Goal: Task Accomplishment & Management: Use online tool/utility

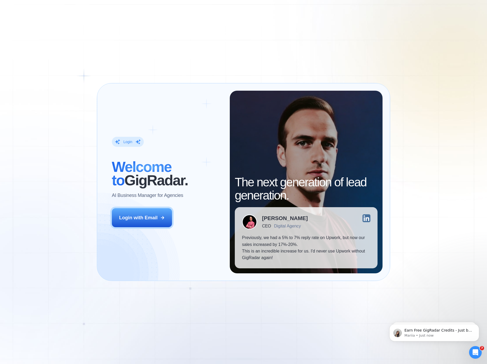
click at [210, 12] on div "Login ‍ Welcome to GigRadar. AI Business Manager for Agencies Login with Email …" at bounding box center [243, 182] width 487 height 364
click at [156, 219] on div "Login with Email" at bounding box center [138, 217] width 38 height 7
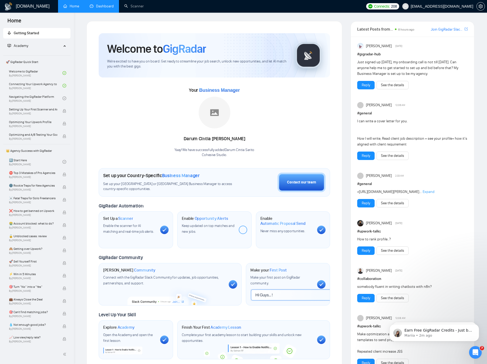
click at [100, 5] on link "Dashboard" at bounding box center [102, 6] width 24 height 4
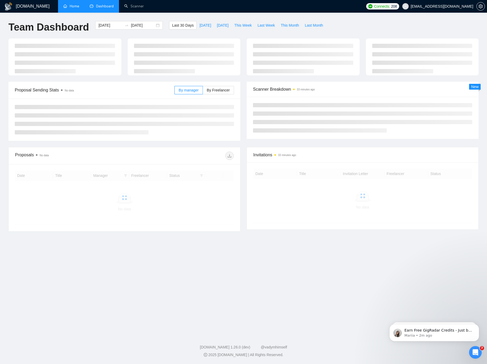
click at [71, 8] on link "Home" at bounding box center [71, 6] width 16 height 4
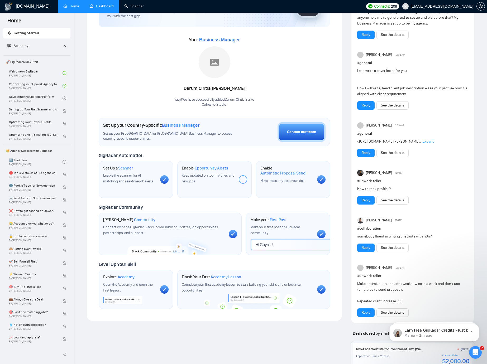
scroll to position [37, 0]
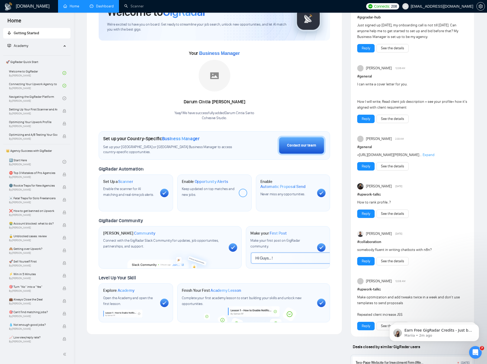
click at [100, 5] on link "Dashboard" at bounding box center [102, 6] width 24 height 4
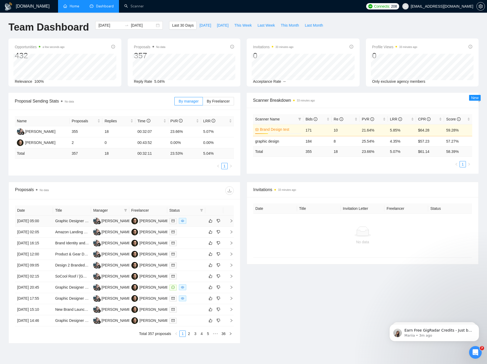
click at [196, 222] on div at bounding box center [186, 221] width 34 height 6
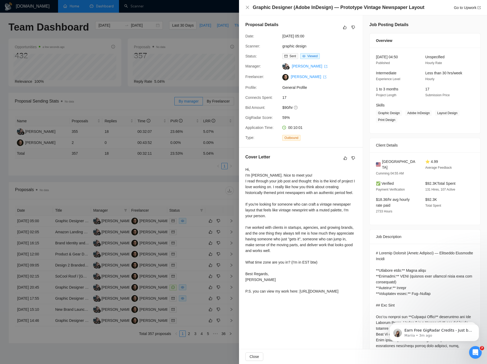
click at [296, 192] on div "Hi, I'm Yitzy. Nice to meet you! I read through your job post and thought: this…" at bounding box center [300, 231] width 111 height 128
click at [281, 195] on div "Hi, I'm Yitzy. Nice to meet you! I read through your job post and thought: this…" at bounding box center [300, 231] width 111 height 128
drag, startPoint x: 185, startPoint y: 177, endPoint x: 189, endPoint y: 199, distance: 22.6
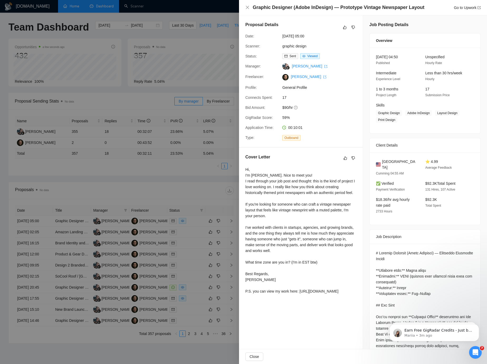
click at [185, 177] on div at bounding box center [243, 182] width 487 height 364
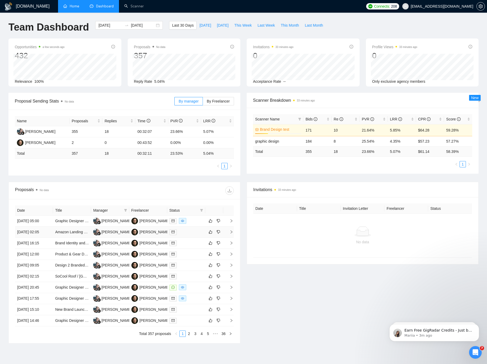
click at [190, 235] on div at bounding box center [186, 232] width 34 height 6
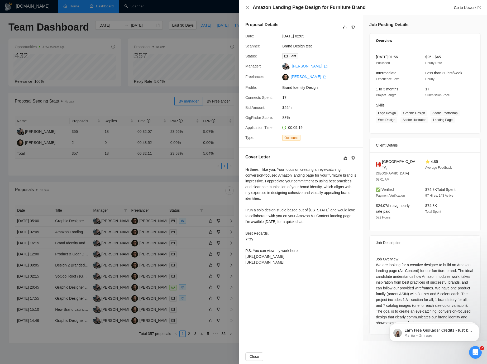
click at [298, 195] on div "Hi there, I like you. Your focus on creating an eye-catching, conversion-focuse…" at bounding box center [300, 216] width 111 height 99
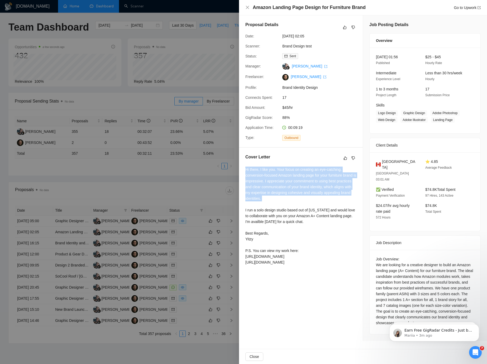
click at [298, 195] on div "Hi there, I like you. Your focus on creating an eye-catching, conversion-focuse…" at bounding box center [300, 216] width 111 height 99
click at [278, 198] on div "Hi there, I like you. Your focus on creating an eye-catching, conversion-focuse…" at bounding box center [300, 216] width 111 height 99
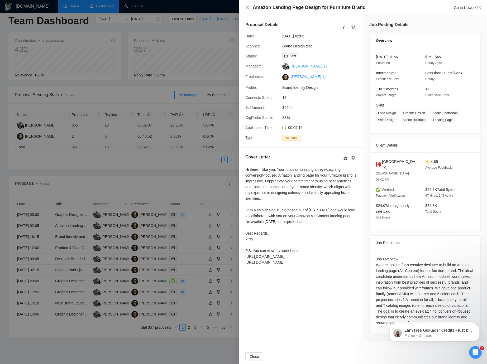
scroll to position [6, 0]
click at [152, 168] on div at bounding box center [243, 182] width 487 height 364
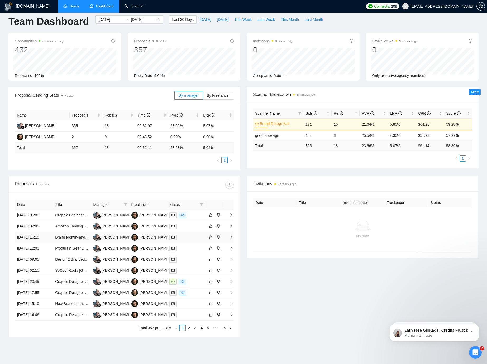
click at [188, 240] on div at bounding box center [186, 237] width 34 height 6
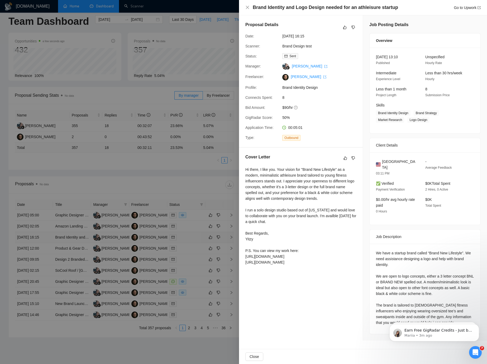
click at [188, 249] on div at bounding box center [243, 182] width 487 height 364
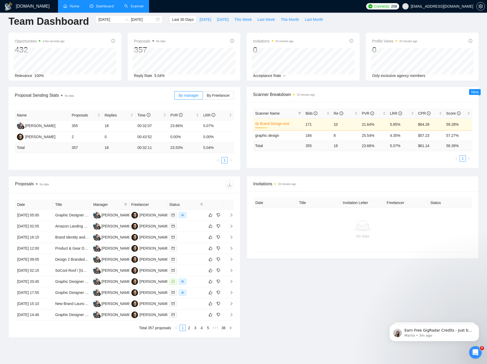
click at [134, 6] on link "Scanner" at bounding box center [134, 6] width 20 height 4
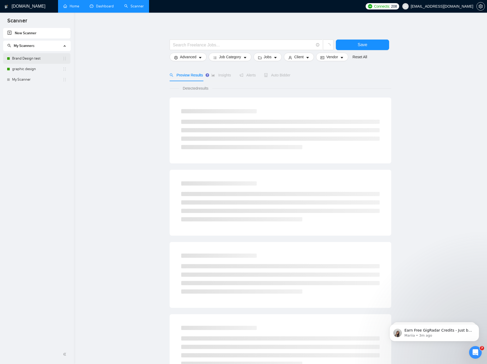
click at [34, 59] on link "Brand Design test" at bounding box center [37, 58] width 50 height 11
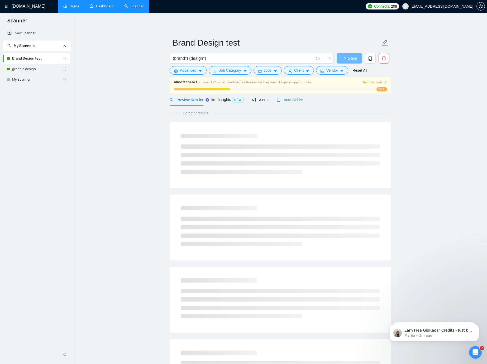
click at [283, 100] on span "Auto Bidder" at bounding box center [290, 100] width 26 height 4
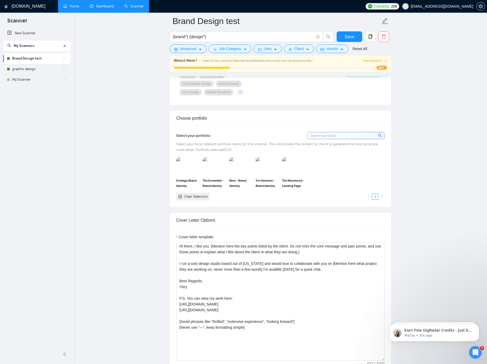
scroll to position [495, 0]
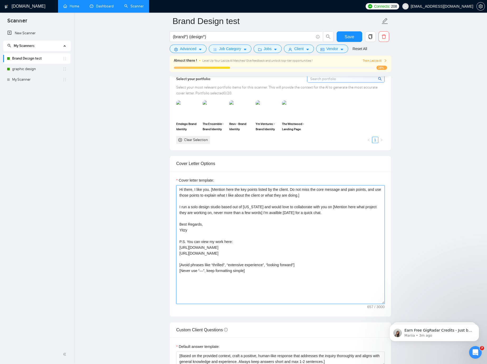
click at [200, 190] on textarea "Hi there, I like you. [Mention here the key points listed by the client. Do not…" at bounding box center [280, 244] width 208 height 119
click at [201, 190] on textarea "Hi there, I like you. [Mention here the key points listed by the client. Do not…" at bounding box center [280, 244] width 208 height 119
drag, startPoint x: 195, startPoint y: 190, endPoint x: 209, endPoint y: 188, distance: 13.8
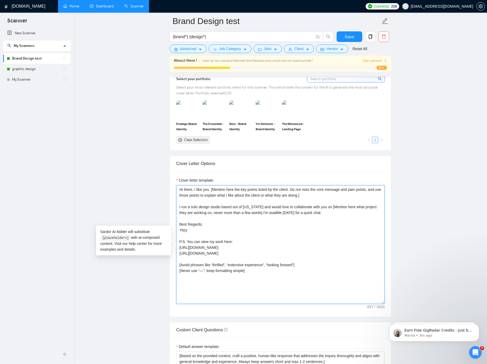
click at [208, 188] on textarea "Hi there, I like you. [Mention here the key points listed by the client. Do not…" at bounding box center [280, 244] width 208 height 119
drag, startPoint x: 210, startPoint y: 189, endPoint x: 195, endPoint y: 190, distance: 14.5
click at [195, 190] on textarea "Hi there, I like you. [Mention here the key points listed by the client. Do not…" at bounding box center [280, 244] width 208 height 119
drag, startPoint x: 184, startPoint y: 189, endPoint x: 209, endPoint y: 187, distance: 25.4
click at [209, 187] on textarea "Hi there, I like you. [Mention here the key points listed by the client. Do not…" at bounding box center [280, 244] width 208 height 119
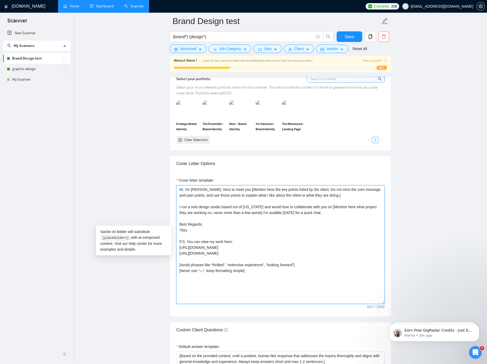
type textarea "Hi, I'm [PERSON_NAME]. Nice to meet you! [Mention here the key points listed by…"
click at [212, 221] on textarea "Hi, I'm [PERSON_NAME]. Nice to meet you! [Mention here the key points listed by…" at bounding box center [280, 244] width 208 height 119
click at [218, 220] on textarea "Hi, I'm [PERSON_NAME]. Nice to meet you! [Mention here the key points listed by…" at bounding box center [280, 244] width 208 height 119
click at [294, 214] on textarea "Hi, I'm [PERSON_NAME]. Nice to meet you! [Mention here the key points listed by…" at bounding box center [280, 244] width 208 height 119
click at [267, 216] on textarea "Hi, I'm [PERSON_NAME]. Nice to meet you! [Mention here the key points listed by…" at bounding box center [280, 244] width 208 height 119
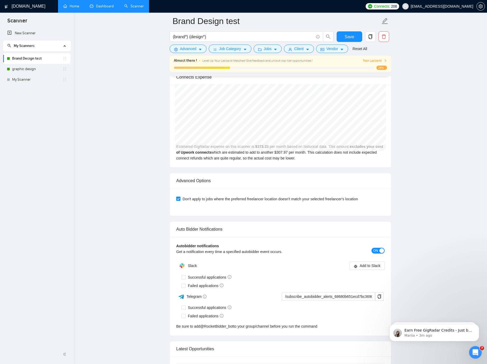
scroll to position [1342, 0]
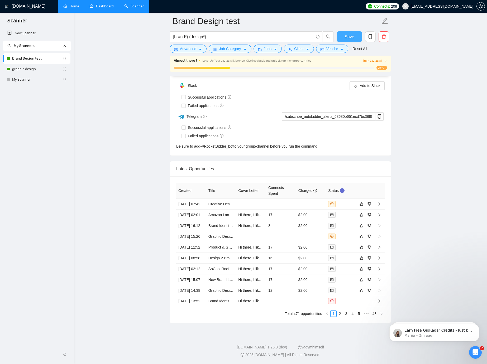
click at [349, 37] on span "Save" at bounding box center [348, 36] width 9 height 7
click at [292, 299] on td at bounding box center [281, 301] width 30 height 10
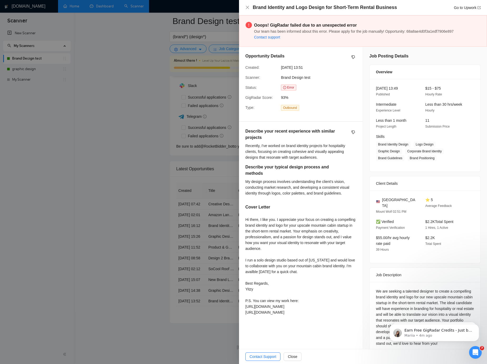
click at [194, 360] on div at bounding box center [243, 182] width 487 height 364
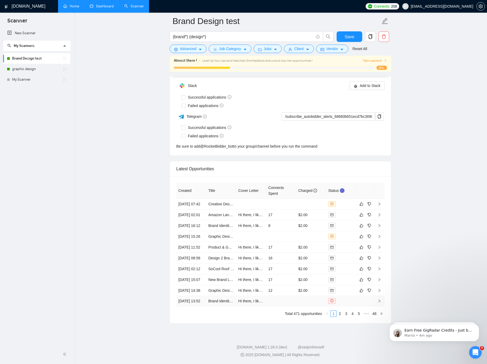
click at [377, 306] on td at bounding box center [379, 301] width 11 height 10
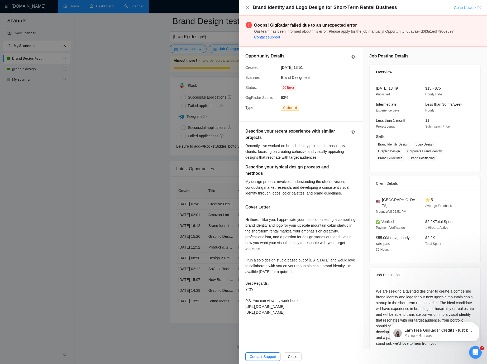
click at [459, 6] on link "Go to Upwork" at bounding box center [466, 8] width 27 height 4
click at [158, 42] on div at bounding box center [243, 182] width 487 height 364
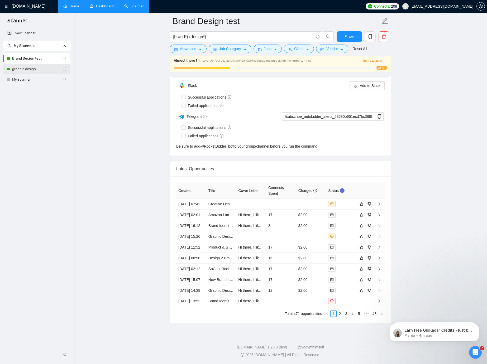
click at [40, 67] on link "graphic design" at bounding box center [37, 69] width 50 height 11
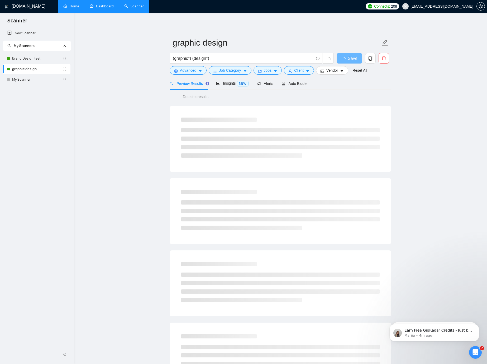
click at [161, 5] on ul "Home Dashboard Scanner" at bounding box center [209, 6] width 308 height 13
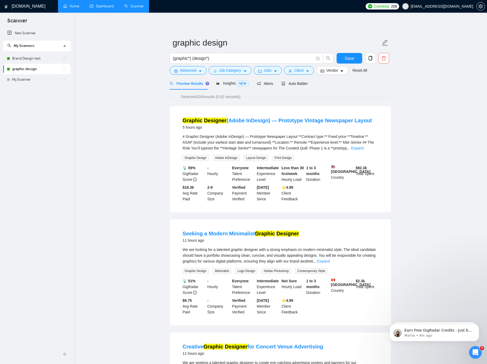
click at [94, 4] on link "Dashboard" at bounding box center [102, 6] width 24 height 4
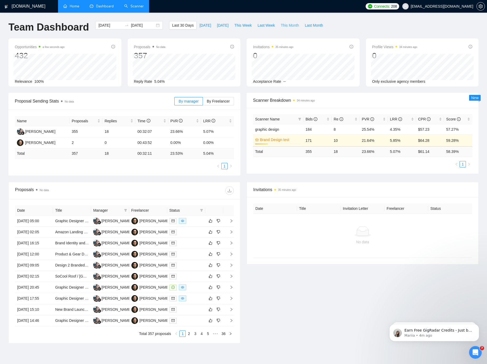
click at [286, 26] on span "This Month" at bounding box center [289, 25] width 18 height 6
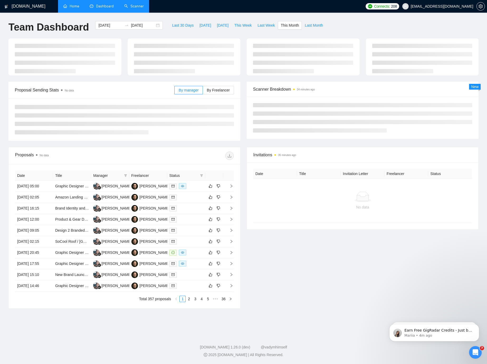
type input "2025-08-01"
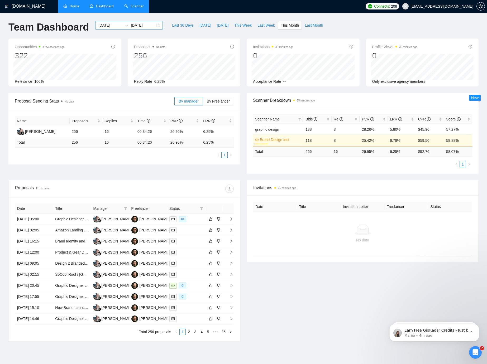
click at [152, 26] on div "2025-08-01 2025-08-31" at bounding box center [128, 25] width 67 height 8
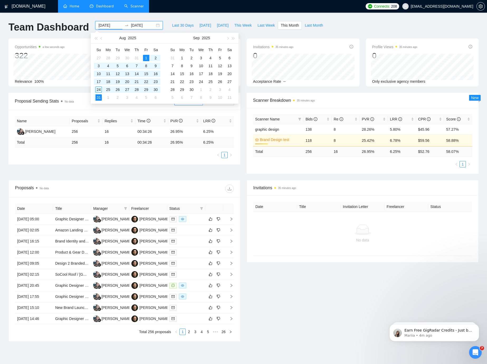
click at [141, 26] on input "2025-08-31" at bounding box center [143, 25] width 24 height 6
click at [102, 38] on span "button" at bounding box center [101, 38] width 3 height 3
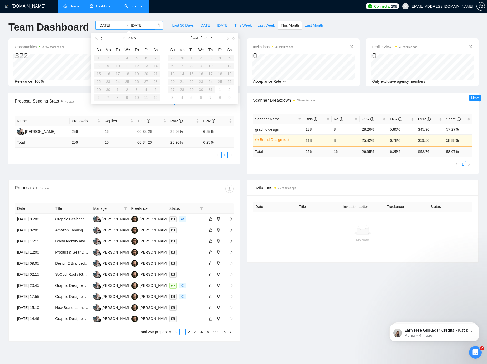
click at [102, 38] on span "button" at bounding box center [101, 38] width 3 height 3
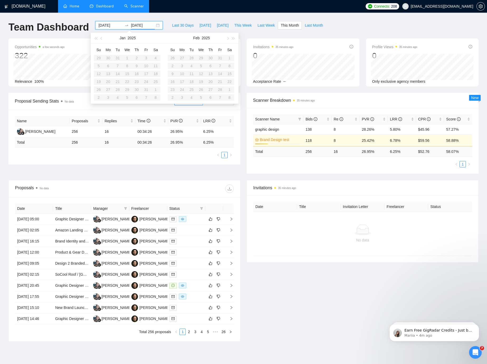
click at [122, 58] on table "Su Mo Tu We Th Fr Sa 29 30 31 1 2 3 4 5 6 7 8 9 10 11 12 13 14 15 16 17 18 19 2…" at bounding box center [127, 74] width 66 height 56
click at [125, 57] on table "Su Mo Tu We Th Fr Sa 29 30 31 1 2 3 4 5 6 7 8 9 10 11 12 13 14 15 16 17 18 19 2…" at bounding box center [127, 74] width 66 height 56
click at [226, 39] on button "button" at bounding box center [227, 38] width 6 height 11
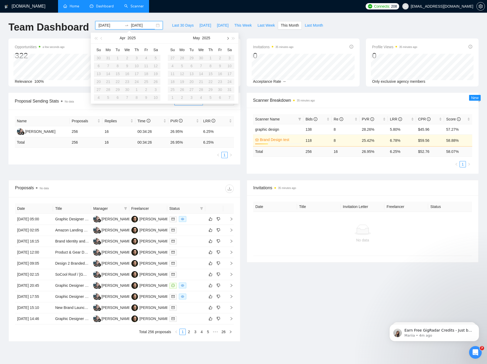
click at [226, 39] on button "button" at bounding box center [227, 38] width 6 height 11
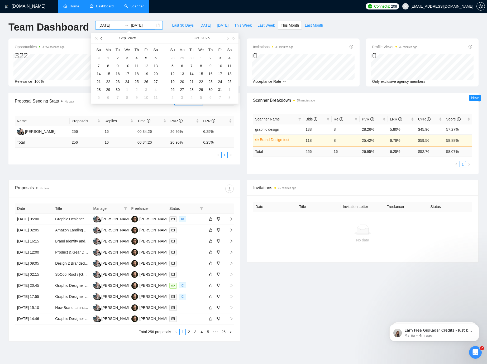
click at [100, 37] on button "button" at bounding box center [102, 38] width 6 height 11
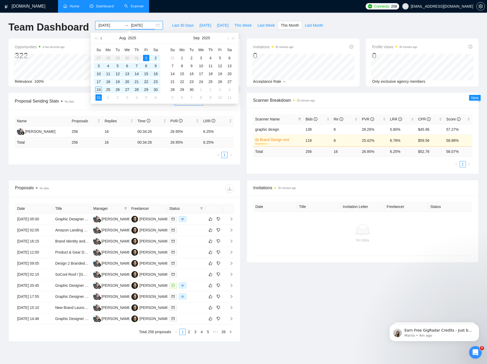
click at [101, 38] on span "button" at bounding box center [101, 38] width 3 height 3
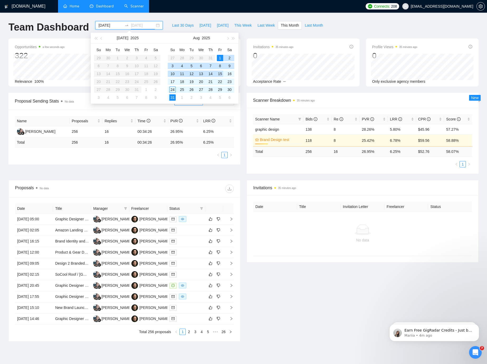
type input "2025-08-01"
click at [219, 56] on div "1" at bounding box center [220, 58] width 6 height 6
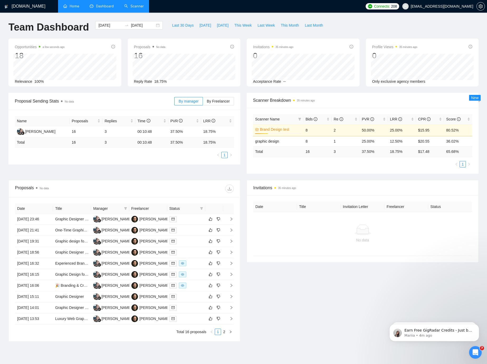
click at [174, 15] on div "GigRadar.io Home Dashboard Scanner Connects: 208 yitzy@cohesive.studio Team Das…" at bounding box center [243, 194] width 487 height 389
click at [154, 25] on div "2025-08-01 2025-08-01" at bounding box center [128, 25] width 67 height 8
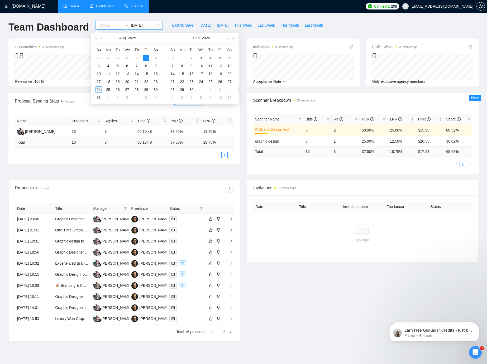
type input "[DATE]"
click at [102, 90] on td "24" at bounding box center [98, 90] width 9 height 8
click at [102, 27] on input "[DATE]" at bounding box center [110, 25] width 24 height 6
click at [100, 37] on button "button" at bounding box center [102, 38] width 6 height 11
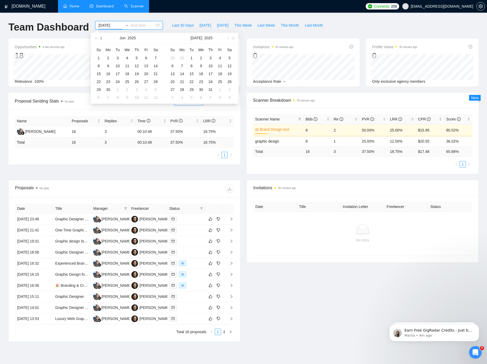
click at [101, 36] on button "button" at bounding box center [102, 38] width 6 height 11
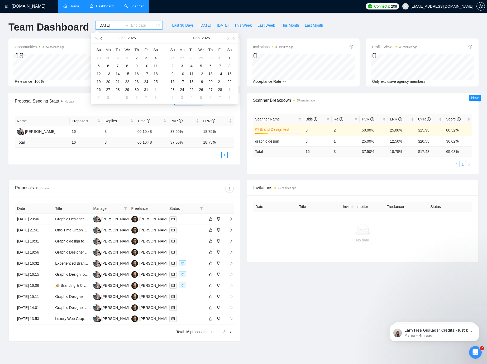
click at [101, 36] on button "button" at bounding box center [102, 38] width 6 height 11
type input "2025-01-01"
click at [198, 56] on div "1" at bounding box center [201, 58] width 6 height 6
click at [225, 38] on button "button" at bounding box center [227, 38] width 6 height 11
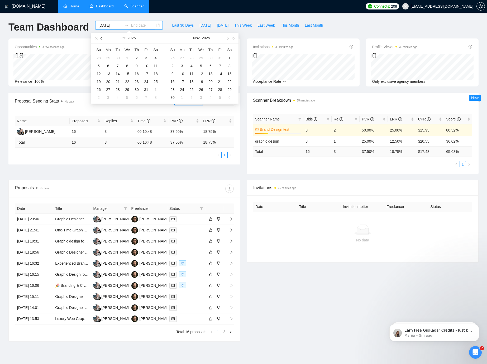
click at [103, 38] on button "button" at bounding box center [102, 38] width 6 height 11
type input "[DATE]"
click at [97, 89] on div "24" at bounding box center [98, 89] width 6 height 6
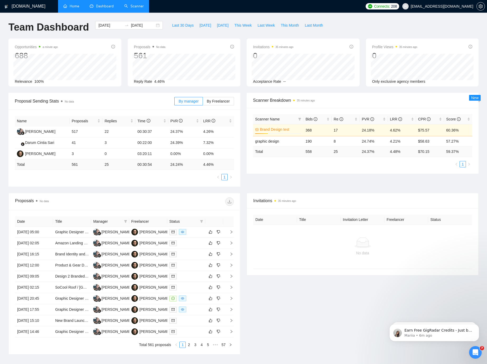
click at [162, 82] on span "4.46%" at bounding box center [159, 81] width 11 height 4
drag, startPoint x: 162, startPoint y: 82, endPoint x: 145, endPoint y: 84, distance: 16.7
click at [162, 82] on span "4.46%" at bounding box center [159, 81] width 11 height 4
click at [145, 84] on div "Proposals No data 561 2025-02-03 Replied 0 Reply Rate 4.46%" at bounding box center [184, 62] width 113 height 48
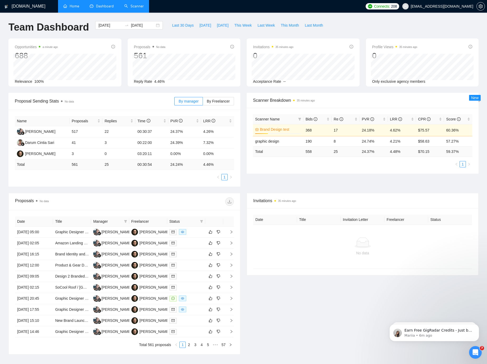
click at [399, 153] on td "4.48 %" at bounding box center [402, 151] width 28 height 10
click at [394, 168] on div "Scanner Name Bids Re PVR LRR CPR Score Brand Design test 28% 368 17 24.18% 4.62…" at bounding box center [362, 141] width 232 height 66
click at [456, 140] on td "57.27%" at bounding box center [458, 141] width 28 height 10
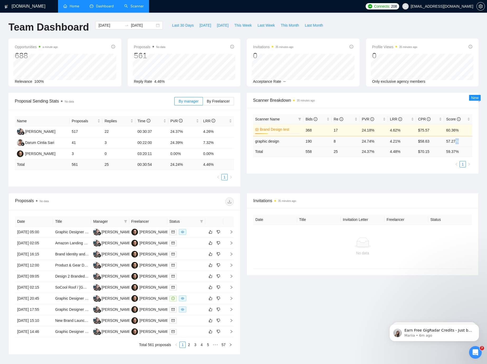
click at [456, 140] on td "57.27%" at bounding box center [458, 141] width 28 height 10
drag, startPoint x: 456, startPoint y: 140, endPoint x: 418, endPoint y: 188, distance: 61.1
click at [456, 140] on td "57.27%" at bounding box center [458, 141] width 28 height 10
click at [418, 188] on div "Proposal Sending Stats No data By manager By Freelancer Name Proposals Replies …" at bounding box center [243, 143] width 476 height 100
click at [75, 6] on link "Home" at bounding box center [71, 6] width 16 height 4
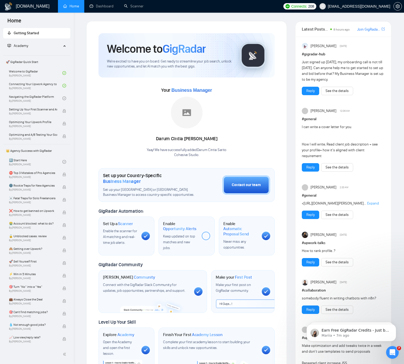
click at [153, 6] on ul "Home Dashboard Scanner" at bounding box center [168, 6] width 226 height 13
click at [133, 6] on link "Scanner" at bounding box center [134, 6] width 20 height 4
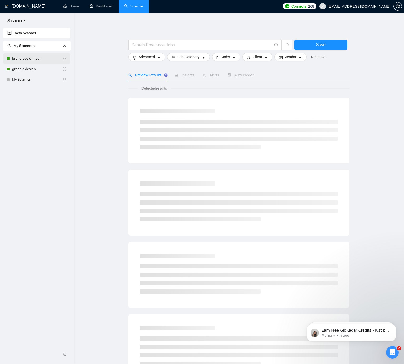
click at [24, 59] on link "Brand Design test" at bounding box center [37, 58] width 50 height 11
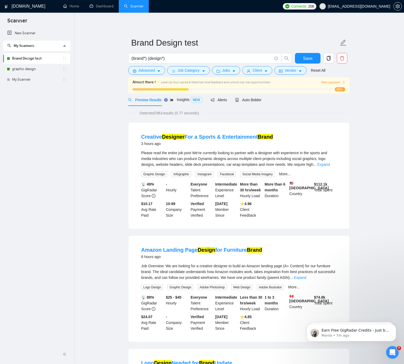
scroll to position [6, 0]
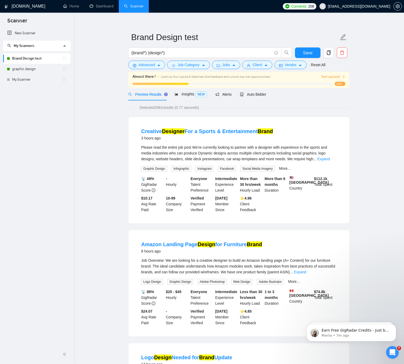
click at [182, 91] on div "Insights NEW" at bounding box center [191, 94] width 32 height 12
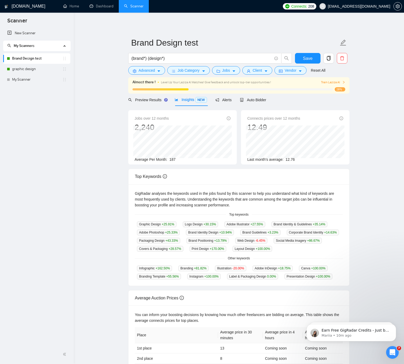
click at [56, 59] on link "Brand Design test" at bounding box center [37, 58] width 50 height 11
click at [331, 56] on icon "copy" at bounding box center [329, 58] width 5 height 5
click at [321, 85] on button "Yes" at bounding box center [322, 85] width 10 height 6
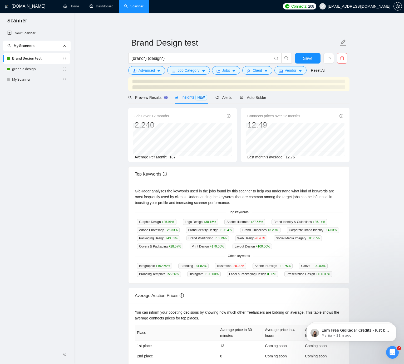
click at [82, 80] on main "Brand Design test (brand*) (design*) Save Advanced Job Category Jobs Client Ven…" at bounding box center [239, 204] width 314 height 367
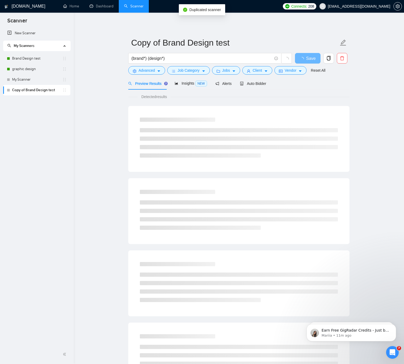
click at [26, 90] on link "Copy of Brand Design test" at bounding box center [37, 90] width 50 height 11
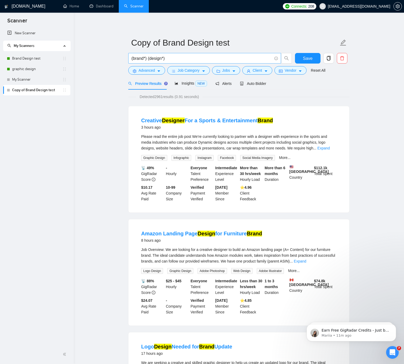
click at [140, 58] on input "(brand*) (design*)" at bounding box center [202, 58] width 141 height 7
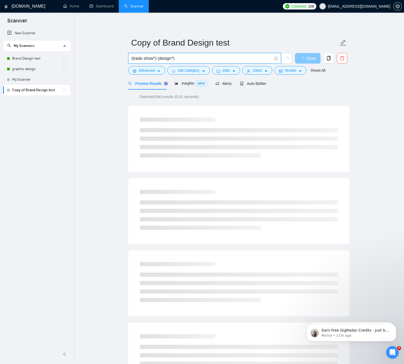
type input "(trade show*) (design*)"
click at [313, 62] on button "Save" at bounding box center [308, 58] width 26 height 11
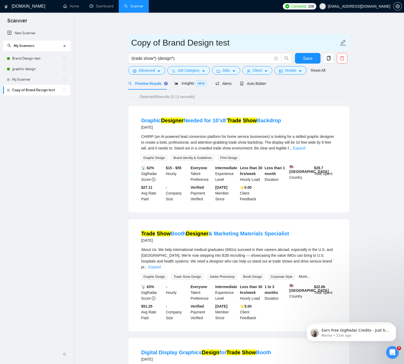
click at [167, 45] on input "Copy of Brand Design test" at bounding box center [235, 42] width 208 height 13
type input "Trade Show Design"
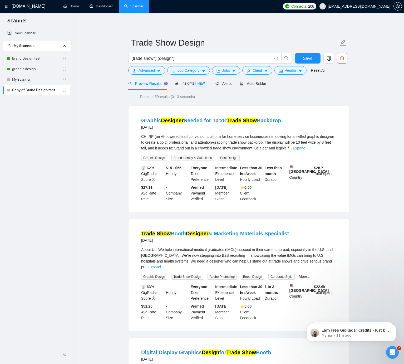
click at [60, 136] on div "New Scanner My Scanners Brand Design test graphic design My Scanner Copy of Bra…" at bounding box center [37, 186] width 74 height 317
click at [49, 177] on div "New Scanner My Scanners Brand Design test graphic design My Scanner Copy of Bra…" at bounding box center [37, 186] width 74 height 317
click at [147, 73] on span "Advanced" at bounding box center [147, 70] width 16 height 6
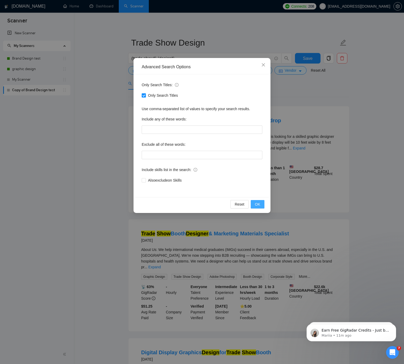
click at [256, 204] on span "OK" at bounding box center [257, 204] width 5 height 6
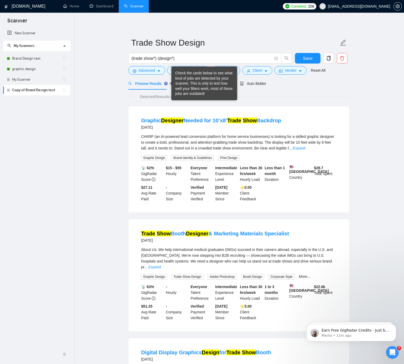
click at [178, 77] on div "Check the cards below to see what kind of jobs are detected by your scanner. Th…" at bounding box center [205, 84] width 58 height 26
click at [170, 73] on button "Job Category" at bounding box center [188, 70] width 42 height 8
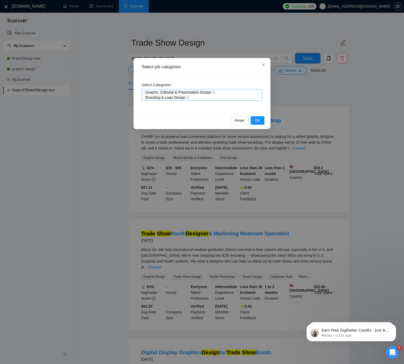
click at [200, 96] on div "Graphic, Editorial & Presentation Design Branding & Logo Design" at bounding box center [199, 95] width 113 height 11
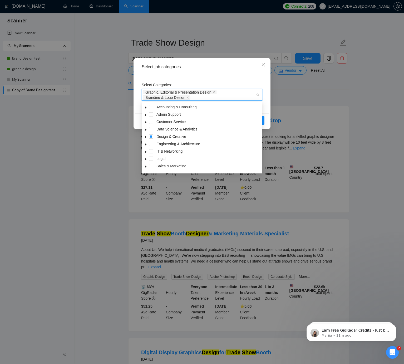
click at [145, 136] on icon "caret-down" at bounding box center [146, 137] width 3 height 3
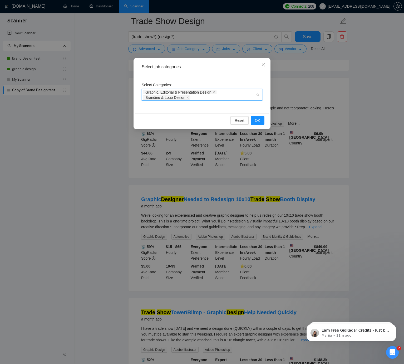
scroll to position [385, 0]
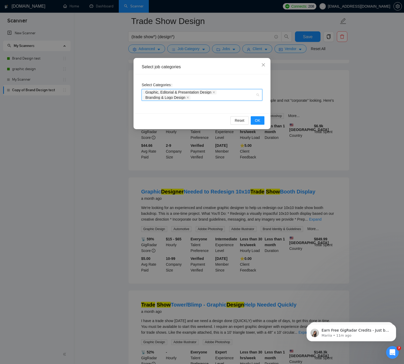
click at [214, 66] on div "Select job categories" at bounding box center [202, 67] width 121 height 6
click at [263, 64] on icon "close" at bounding box center [264, 65] width 4 height 4
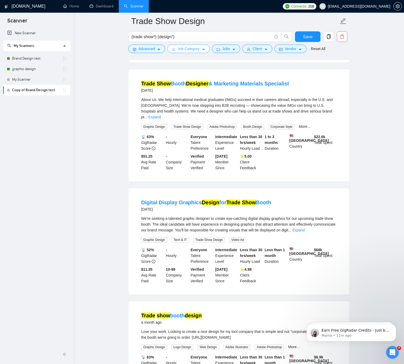
scroll to position [0, 0]
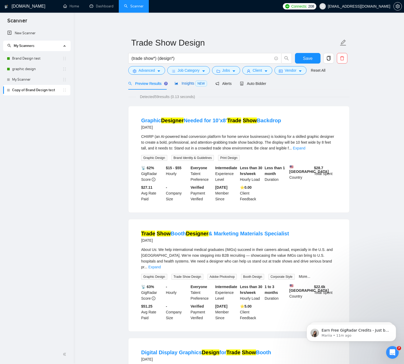
click at [196, 80] on div "Insights NEW" at bounding box center [191, 83] width 32 height 6
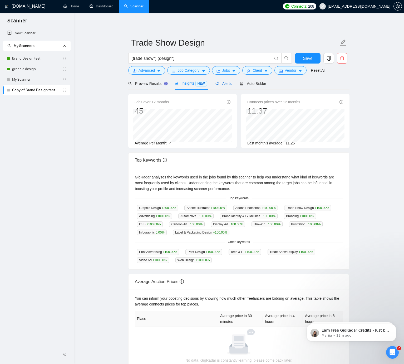
click at [225, 86] on div "Alerts" at bounding box center [224, 84] width 16 height 6
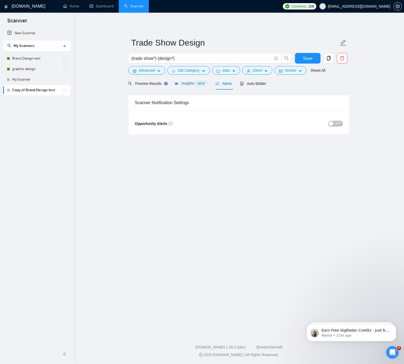
click at [199, 84] on span "NEW" at bounding box center [202, 84] width 12 height 6
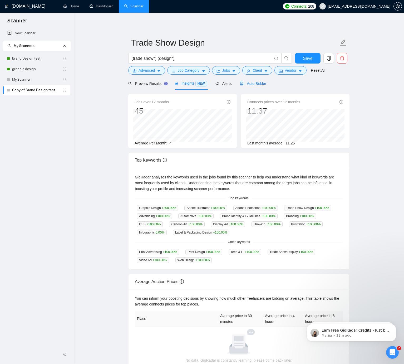
click at [262, 82] on span "Auto Bidder" at bounding box center [253, 83] width 26 height 4
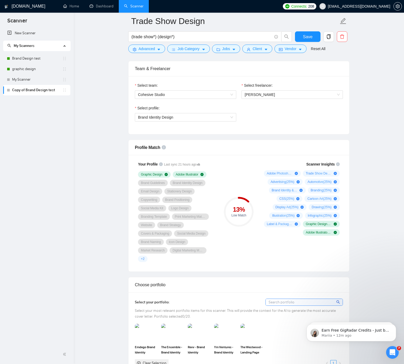
scroll to position [276, 0]
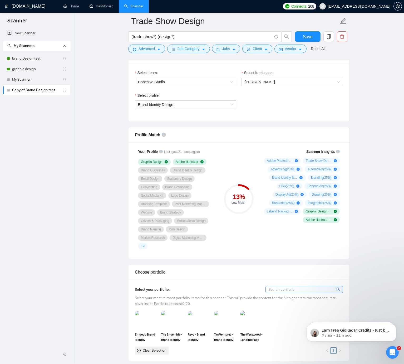
click at [304, 41] on button "Save" at bounding box center [308, 36] width 26 height 11
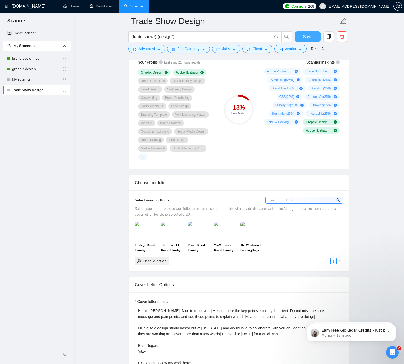
scroll to position [416, 0]
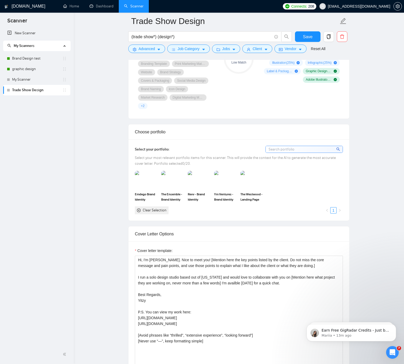
click at [287, 147] on input at bounding box center [304, 149] width 77 height 7
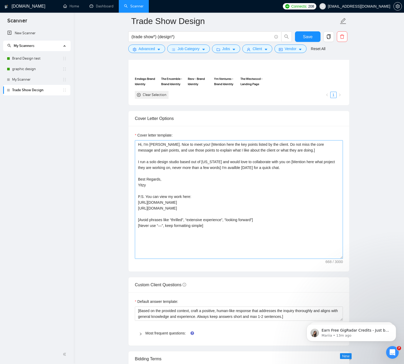
scroll to position [531, 0]
click at [179, 175] on textarea "Hi, I'm [PERSON_NAME]. Nice to meet you! [Mention here the key points listed by…" at bounding box center [239, 200] width 208 height 119
click at [180, 186] on textarea "Hi, I'm [PERSON_NAME]. Nice to meet you! [Mention here the key points listed by…" at bounding box center [239, 200] width 208 height 119
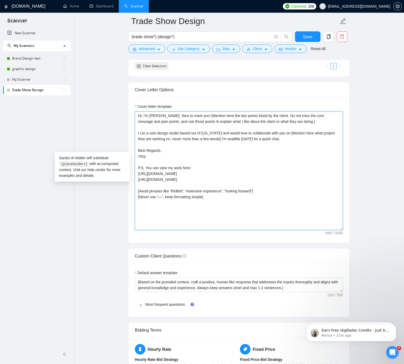
scroll to position [567, 0]
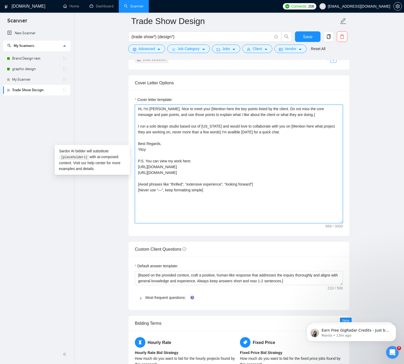
click at [200, 197] on textarea "Hi, I'm [PERSON_NAME]. Nice to meet you! [Mention here the key points listed by…" at bounding box center [239, 164] width 208 height 119
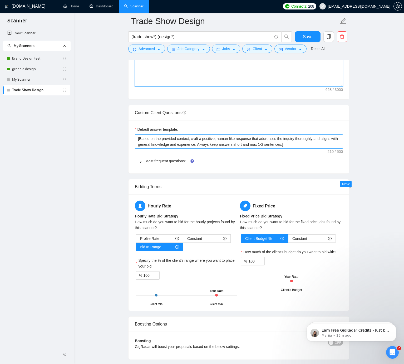
scroll to position [6, 0]
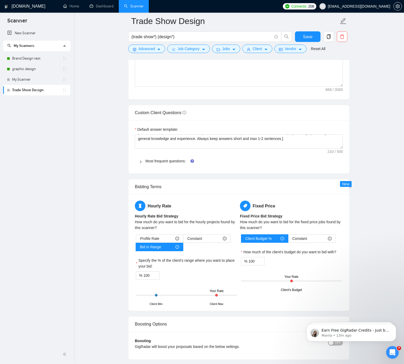
click at [168, 158] on div "Most frequent questions:" at bounding box center [239, 161] width 208 height 12
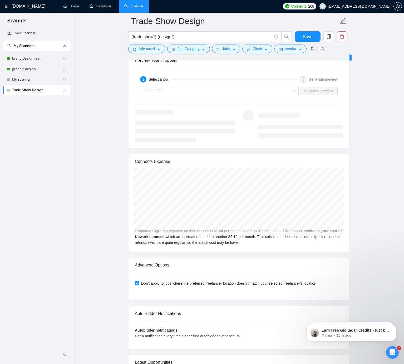
scroll to position [1241, 0]
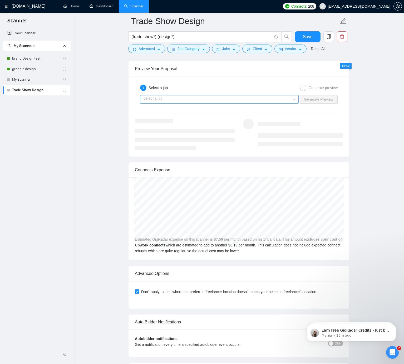
click at [162, 98] on input "search" at bounding box center [217, 99] width 149 height 8
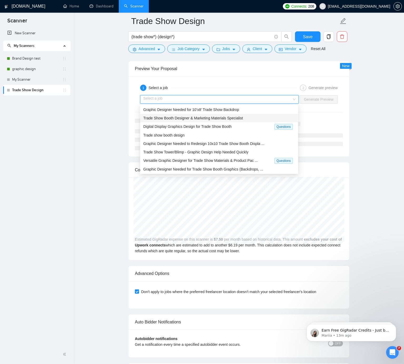
click at [182, 121] on div "Trade Show Booth Designer & Marketing Materials Specialist" at bounding box center [219, 118] width 152 height 6
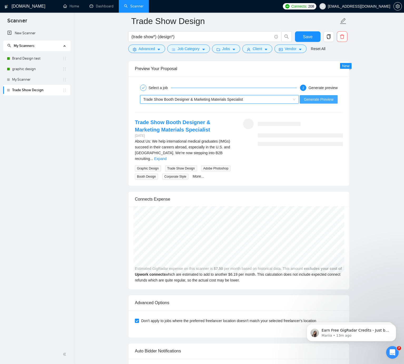
click at [312, 103] on button "Generate Preview" at bounding box center [319, 99] width 38 height 8
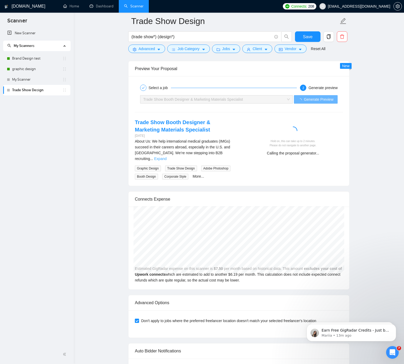
click at [167, 157] on link "Expand" at bounding box center [160, 159] width 12 height 4
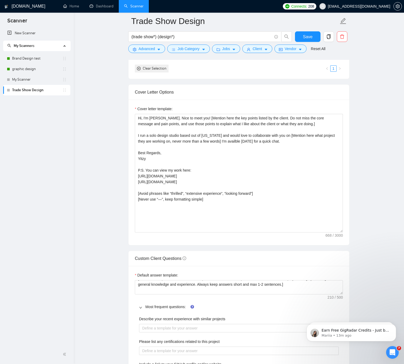
scroll to position [491, 0]
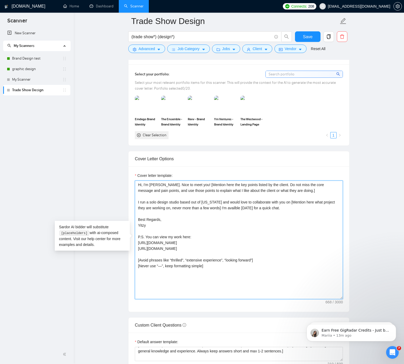
click at [316, 205] on textarea "Hi, I'm [PERSON_NAME]. Nice to meet you! [Mention here the key points listed by…" at bounding box center [239, 240] width 208 height 119
click at [199, 215] on textarea "Hi, I'm [PERSON_NAME]. Nice to meet you! [Mention here the key points listed by…" at bounding box center [239, 240] width 208 height 119
click at [153, 196] on textarea "Hi, I'm [PERSON_NAME]. Nice to meet you! [Mention here the key points listed by…" at bounding box center [239, 240] width 208 height 119
click at [192, 217] on textarea "Hi, I'm [PERSON_NAME]. Nice to meet you! [Mention here the key points listed by…" at bounding box center [239, 240] width 208 height 119
click at [194, 213] on textarea "Hi, I'm [PERSON_NAME]. Nice to meet you! [Mention here the key points listed by…" at bounding box center [239, 240] width 208 height 119
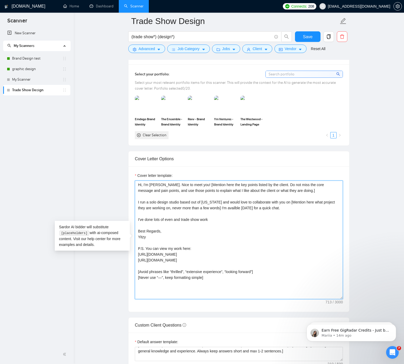
click at [233, 217] on textarea "Hi, I'm [PERSON_NAME]. Nice to meet you! [Mention here the key points listed by…" at bounding box center [239, 240] width 208 height 119
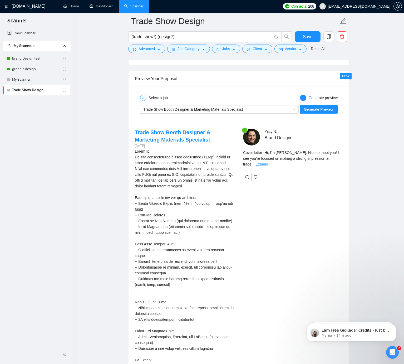
scroll to position [1232, 0]
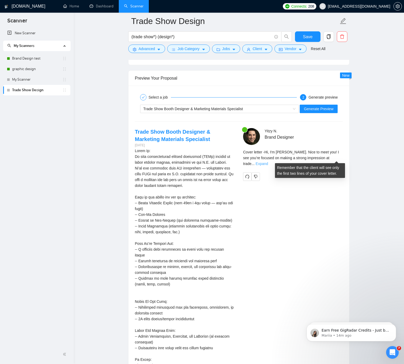
type textarea "Hi, I'm [PERSON_NAME]. Nice to meet you! [Mention here the key points listed by…"
click at [268, 162] on link "Expand" at bounding box center [262, 164] width 12 height 4
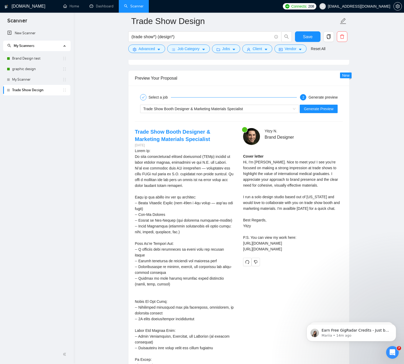
click at [310, 175] on div "Cover letter Hi, I'm [PERSON_NAME]. Nice to meet you! I see you’re focused on m…" at bounding box center [293, 202] width 100 height 99
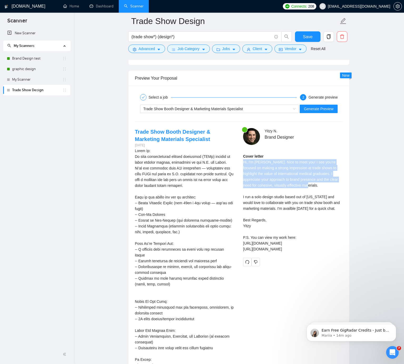
click at [310, 175] on div "Cover letter Hi, I'm [PERSON_NAME]. Nice to meet you! I see you’re focused on m…" at bounding box center [293, 202] width 100 height 99
click at [296, 179] on div "Cover letter Hi, I'm [PERSON_NAME]. Nice to meet you! I see you’re focused on m…" at bounding box center [293, 202] width 100 height 99
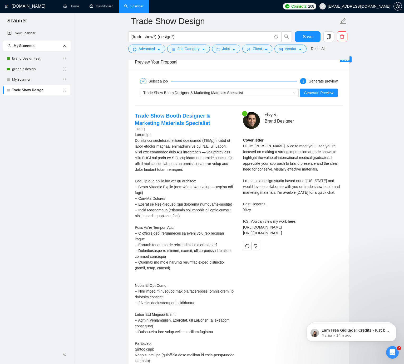
scroll to position [1251, 0]
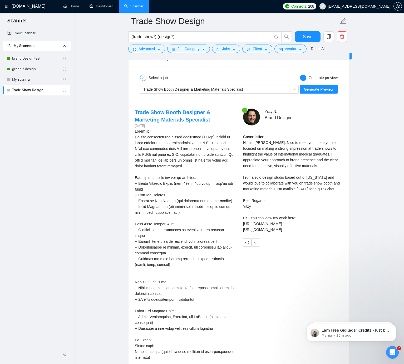
click at [267, 190] on div "Cover letter Hi, I'm [PERSON_NAME]. Nice to meet you! I see you’re focused on m…" at bounding box center [293, 183] width 100 height 99
drag, startPoint x: 267, startPoint y: 190, endPoint x: 253, endPoint y: 190, distance: 14.0
click at [267, 190] on div "Cover letter Hi, I'm [PERSON_NAME]. Nice to meet you! I see you’re focused on m…" at bounding box center [293, 183] width 100 height 99
click at [253, 190] on div "Cover letter Hi, I'm [PERSON_NAME]. Nice to meet you! I see you’re focused on m…" at bounding box center [293, 183] width 100 height 99
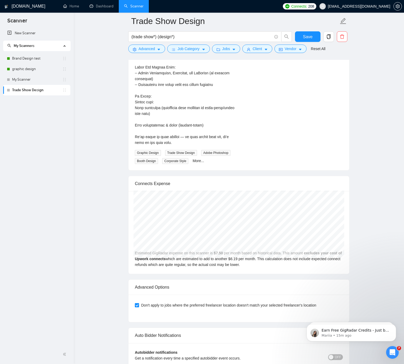
scroll to position [1644, 0]
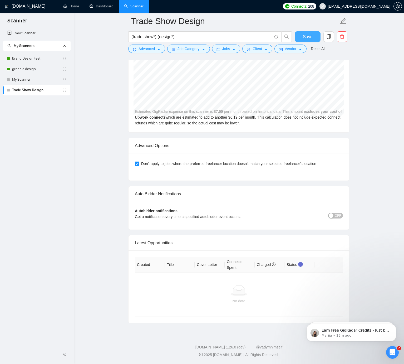
click at [301, 35] on button "Save" at bounding box center [308, 36] width 26 height 11
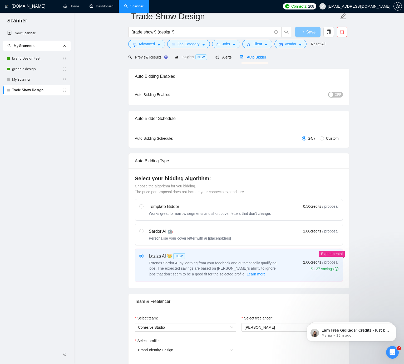
scroll to position [0, 0]
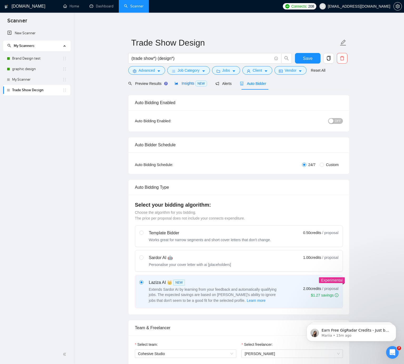
click at [188, 84] on span "Insights NEW" at bounding box center [191, 83] width 32 height 4
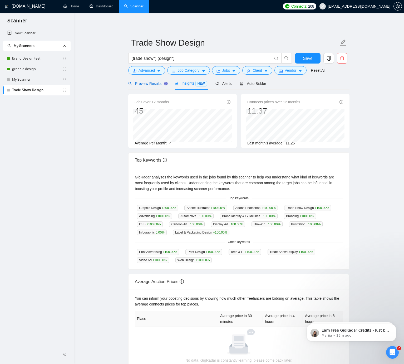
click at [146, 82] on span "Preview Results" at bounding box center [147, 83] width 38 height 4
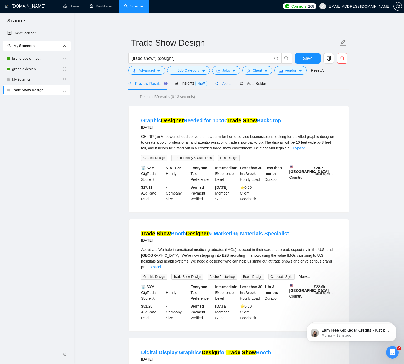
click at [229, 85] on span "Alerts" at bounding box center [224, 83] width 16 height 4
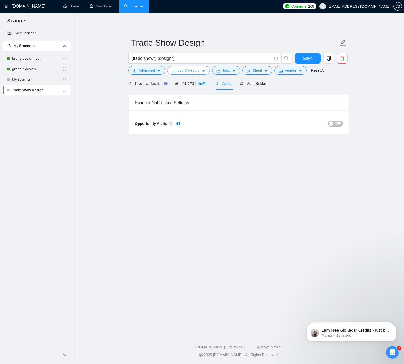
click at [200, 72] on span "Job Category" at bounding box center [189, 70] width 22 height 6
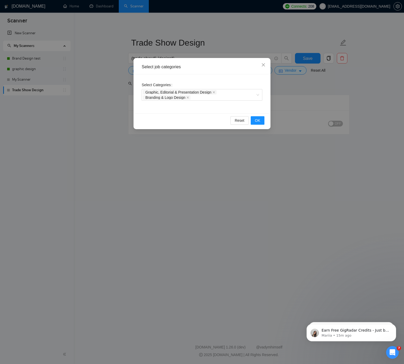
click at [200, 149] on div "Select job categories Select Categories Graphic, Editorial & Presentation Desig…" at bounding box center [202, 182] width 404 height 364
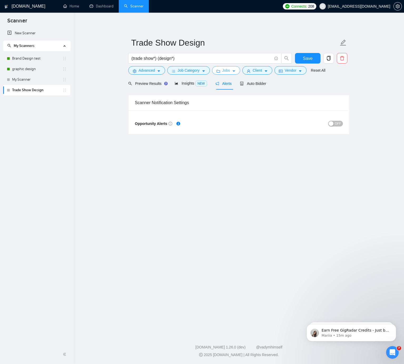
click at [227, 72] on span "Jobs" at bounding box center [226, 70] width 8 height 6
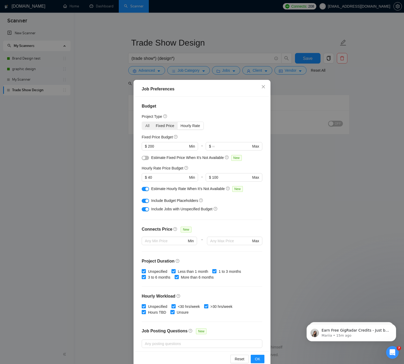
click at [159, 126] on div "Fixed Price" at bounding box center [165, 125] width 25 height 7
click at [153, 122] on input "Fixed Price" at bounding box center [153, 122] width 0 height 0
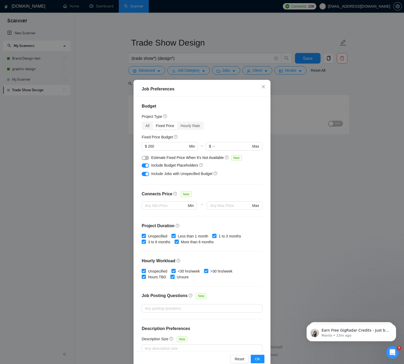
click at [141, 124] on div "Budget Project Type All Fixed Price Hourly Rate Fixed Price Budget $ 200 Min - …" at bounding box center [202, 224] width 133 height 255
click at [145, 124] on div "All" at bounding box center [147, 125] width 11 height 7
click at [142, 122] on input "All" at bounding box center [142, 122] width 0 height 0
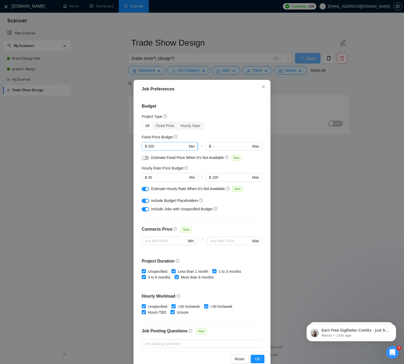
click at [173, 148] on input "200" at bounding box center [168, 146] width 40 height 6
click at [136, 153] on div "Budget Project Type All Fixed Price Hourly Rate Fixed Price Budget 200 $ 200 Mi…" at bounding box center [202, 224] width 133 height 255
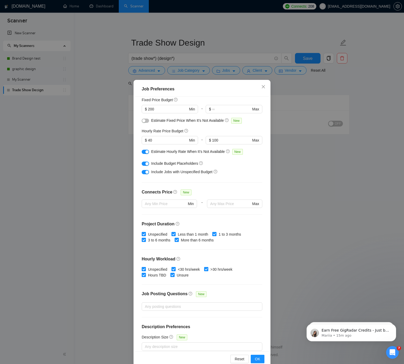
scroll to position [42, 0]
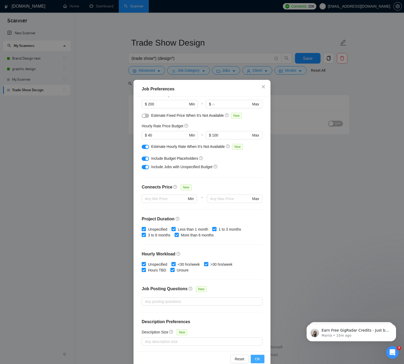
click at [257, 359] on span "OK" at bounding box center [257, 359] width 5 height 6
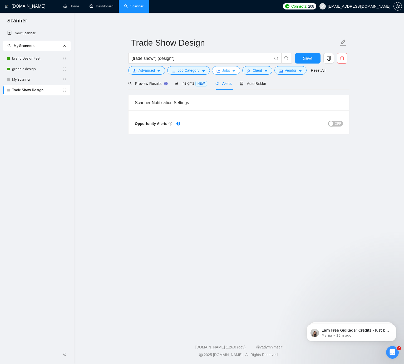
click at [222, 71] on button "Jobs" at bounding box center [226, 70] width 28 height 8
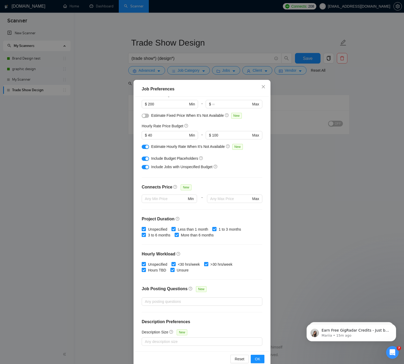
click at [326, 136] on div "Job Preferences Budget Project Type All Fixed Price Hourly Rate Fixed Price Bud…" at bounding box center [202, 182] width 404 height 364
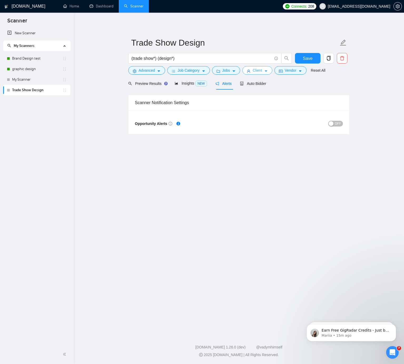
click at [262, 67] on span "Client" at bounding box center [257, 70] width 9 height 6
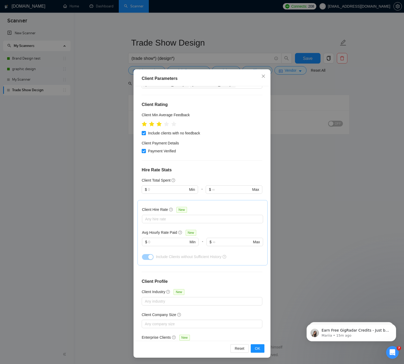
scroll to position [0, 0]
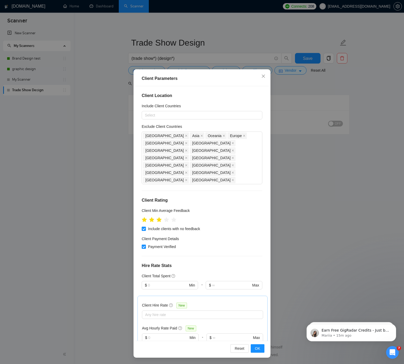
click at [366, 186] on div "Client Parameters Client Location Include Client Countries Select Exclude Clien…" at bounding box center [202, 182] width 404 height 364
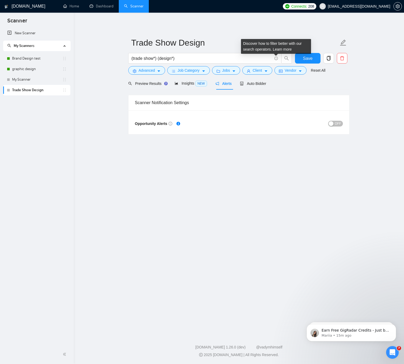
click at [274, 67] on div "Client" at bounding box center [257, 70] width 32 height 8
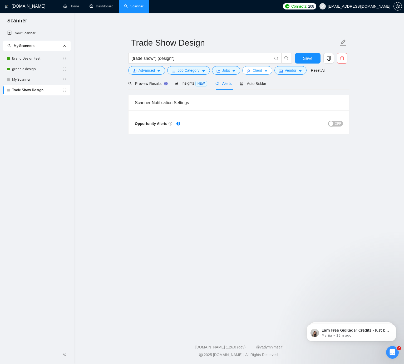
click at [270, 68] on button "Client" at bounding box center [258, 70] width 30 height 8
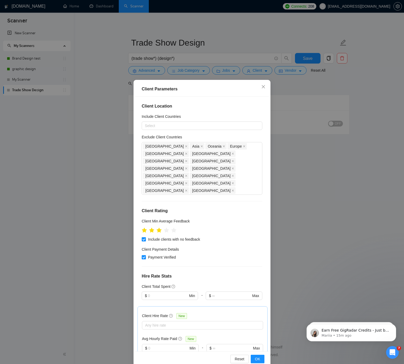
scroll to position [96, 0]
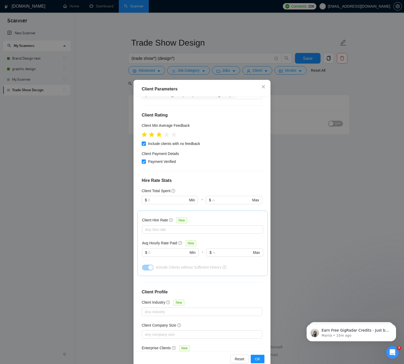
click at [294, 200] on div "Client Parameters Client Location Include Client Countries Select Exclude Clien…" at bounding box center [202, 182] width 404 height 364
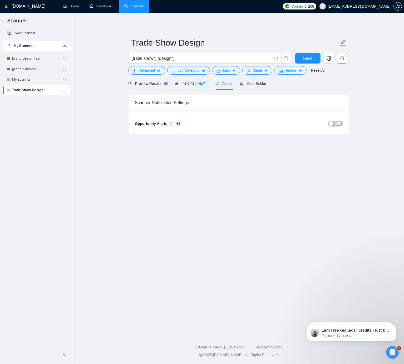
click at [299, 52] on form "Trade Show Design (trade show*) (design*) Save Advanced Job Category Jobs Clien…" at bounding box center [238, 55] width 221 height 43
click at [300, 56] on button "Save" at bounding box center [308, 58] width 26 height 11
click at [251, 84] on span "Auto Bidder" at bounding box center [253, 83] width 26 height 4
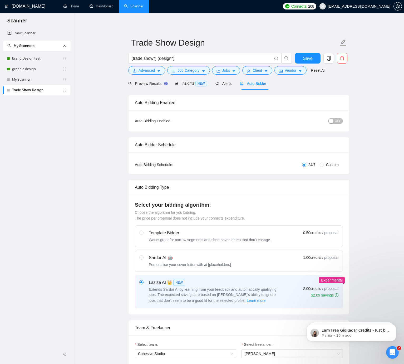
click at [337, 121] on span "OFF" at bounding box center [338, 121] width 6 height 6
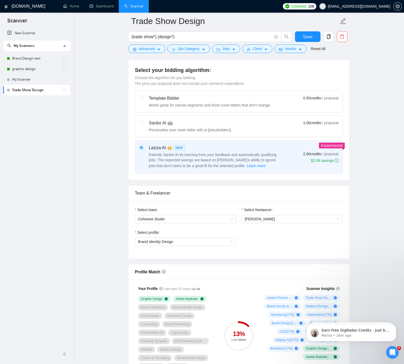
scroll to position [262, 0]
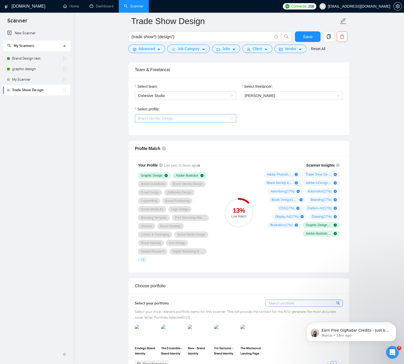
click at [164, 115] on span "Brand Identity Design" at bounding box center [185, 118] width 95 height 8
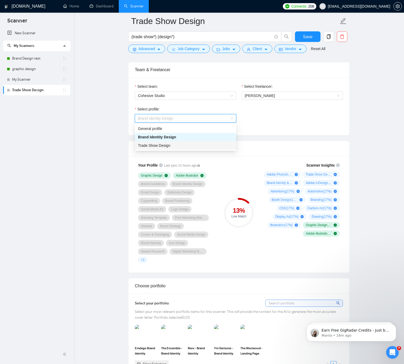
click at [162, 145] on span "Trade Show Design" at bounding box center [154, 145] width 32 height 4
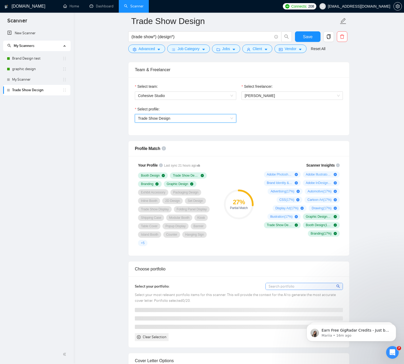
click at [262, 113] on div "Select profile: 1044578476142100519 Trade Show Design" at bounding box center [239, 117] width 214 height 23
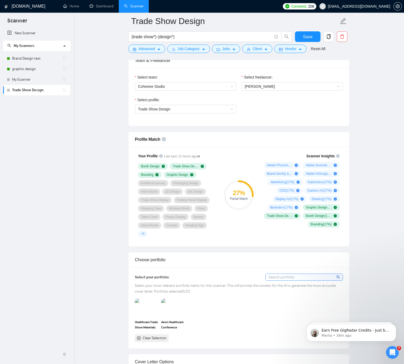
scroll to position [272, 0]
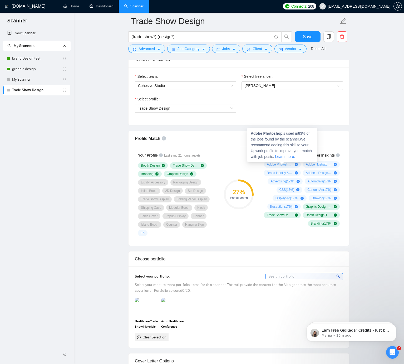
click at [296, 164] on icon "plus-circle" at bounding box center [296, 164] width 3 height 3
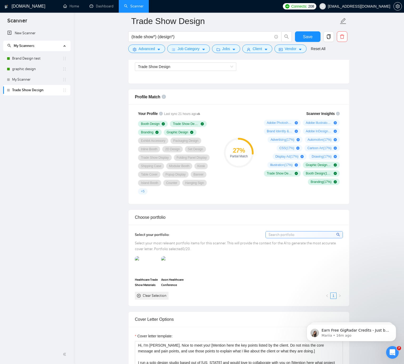
scroll to position [338, 0]
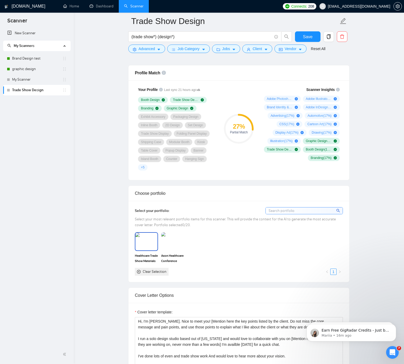
click at [144, 245] on img at bounding box center [147, 241] width 22 height 17
click at [177, 241] on img at bounding box center [173, 241] width 22 height 17
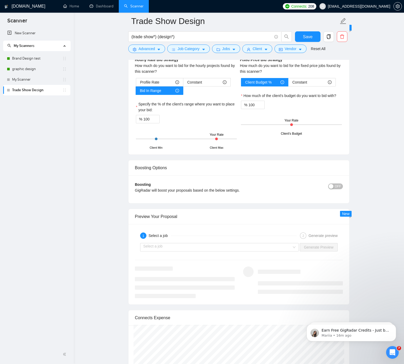
scroll to position [929, 0]
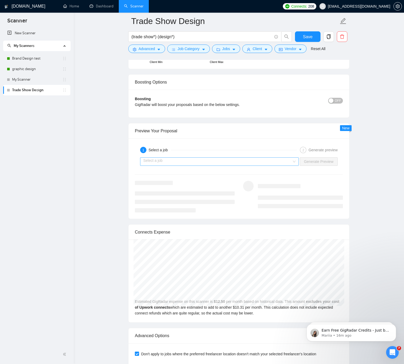
click at [180, 159] on input "search" at bounding box center [217, 162] width 149 height 8
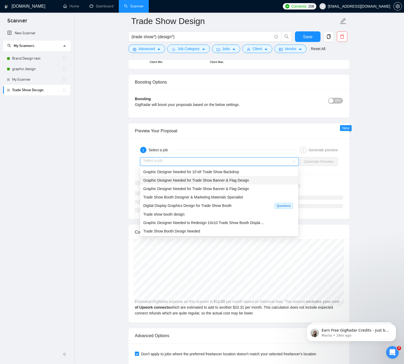
click at [166, 183] on div "Graphic Designer Needed for Trade Show Banner & Flag Design" at bounding box center [219, 180] width 152 height 6
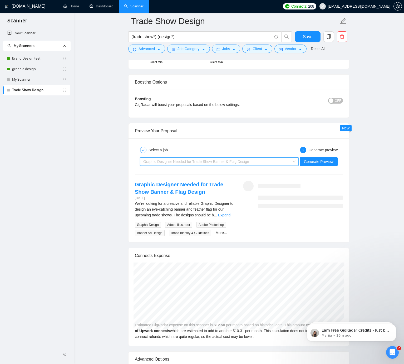
click at [159, 158] on div "Graphic Designer Needed for Trade Show Banner & Flag Design" at bounding box center [217, 162] width 148 height 8
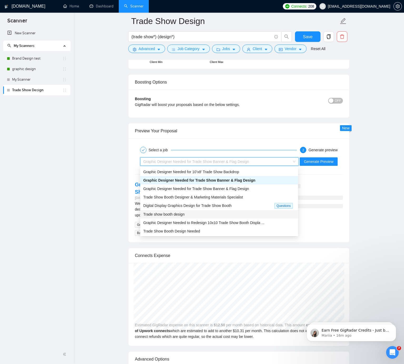
click at [160, 215] on span "Trade show booth design" at bounding box center [163, 214] width 41 height 4
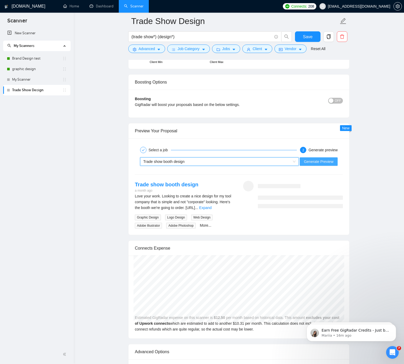
click at [309, 161] on span "Generate Preview" at bounding box center [319, 162] width 30 height 6
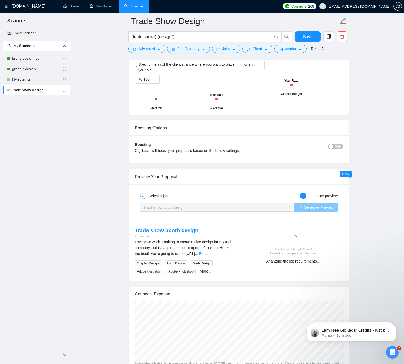
scroll to position [883, 0]
click at [395, 325] on icon "Dismiss notification" at bounding box center [395, 326] width 2 height 2
click at [395, 326] on icon "Dismiss notification" at bounding box center [395, 325] width 3 height 3
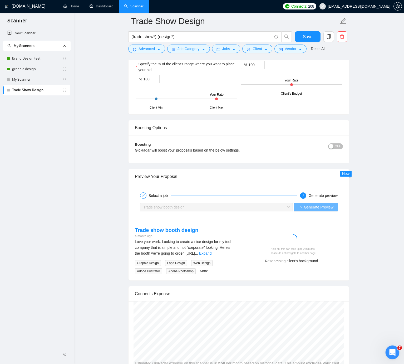
click at [393, 351] on icon "Open Intercom Messenger" at bounding box center [392, 352] width 4 height 4
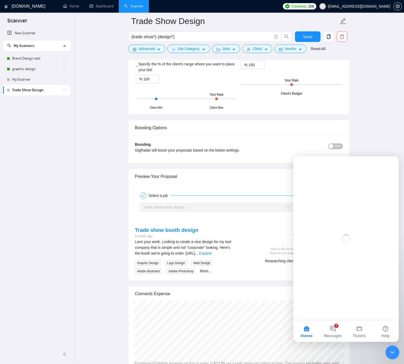
scroll to position [0, 0]
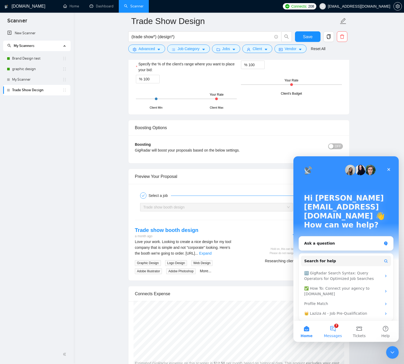
click at [333, 332] on button "7 Messages" at bounding box center [333, 331] width 26 height 21
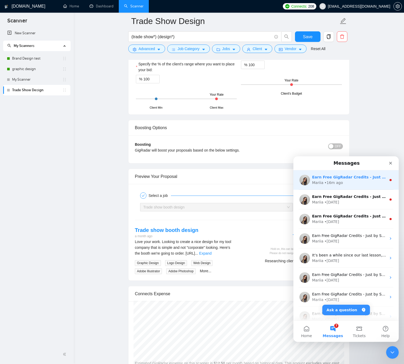
click at [351, 173] on div "Earn Free GigRadar Credits - Just by Sharing Your Story! 💬 Want more credits fo…" at bounding box center [346, 180] width 105 height 20
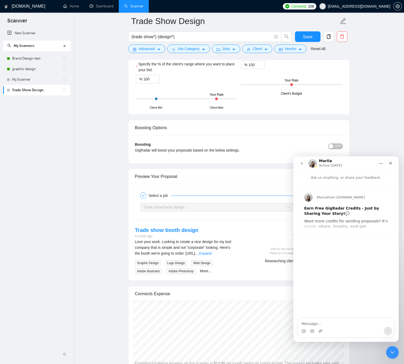
click at [301, 162] on icon "go back" at bounding box center [302, 163] width 4 height 4
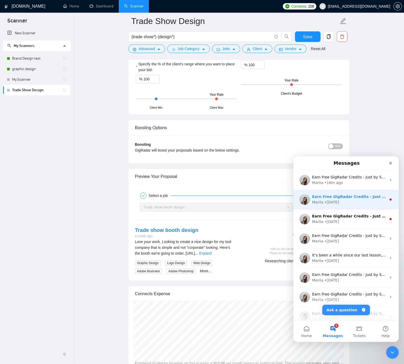
click at [336, 206] on div "Earn Free GigRadar Credits - Just by Sharing Your Story! 💬 Want more credits fo…" at bounding box center [346, 200] width 105 height 20
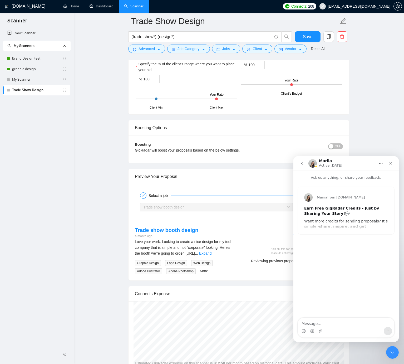
click at [303, 166] on button "go back" at bounding box center [302, 163] width 10 height 10
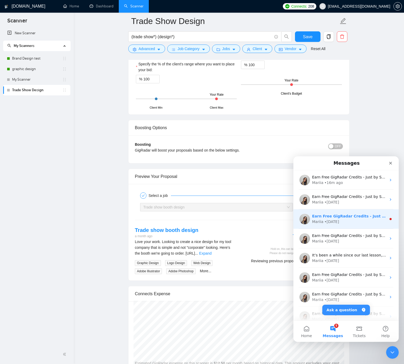
click at [327, 212] on div "Earn Free GigRadar Credits - Just by Sharing Your Story! 💬 Want more credits fo…" at bounding box center [346, 219] width 105 height 20
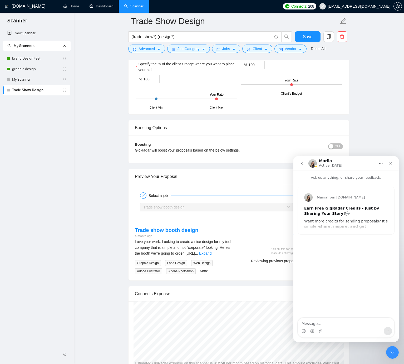
click at [303, 164] on icon "go back" at bounding box center [302, 163] width 4 height 4
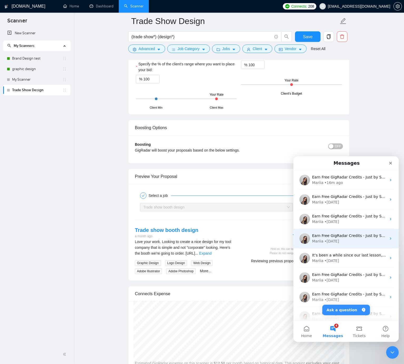
click at [329, 243] on div "• [DATE]" at bounding box center [332, 242] width 15 height 6
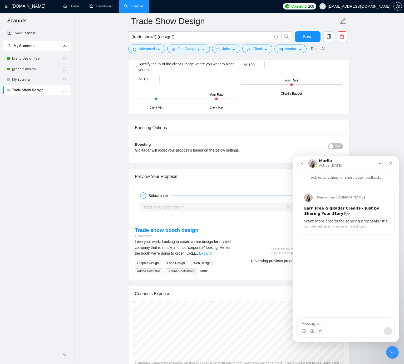
click at [304, 163] on button "go back" at bounding box center [302, 163] width 10 height 10
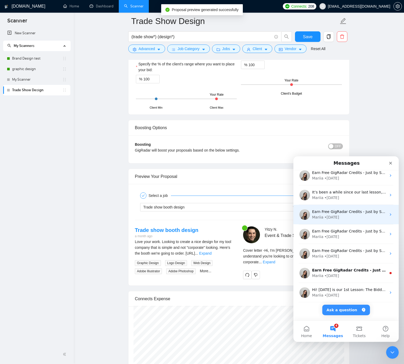
scroll to position [66, 0]
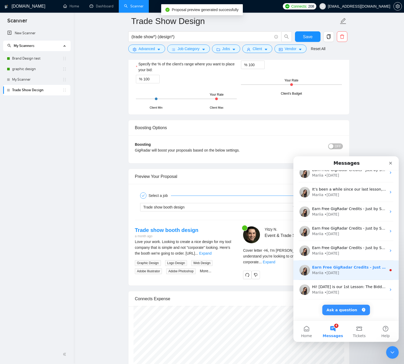
click at [336, 272] on div "• [DATE]" at bounding box center [332, 273] width 15 height 6
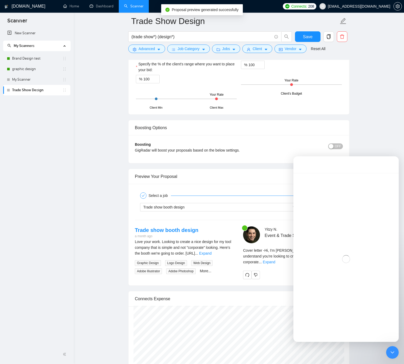
scroll to position [45, 0]
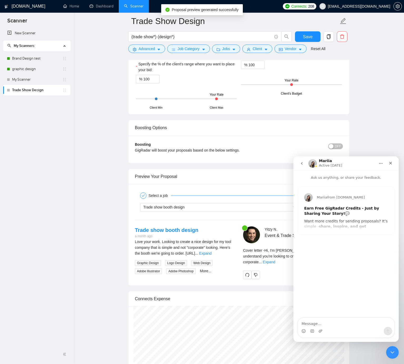
click at [301, 162] on icon "go back" at bounding box center [302, 163] width 4 height 4
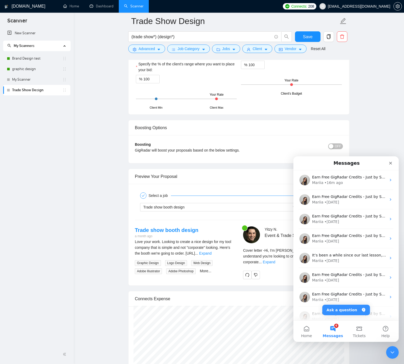
scroll to position [267, 0]
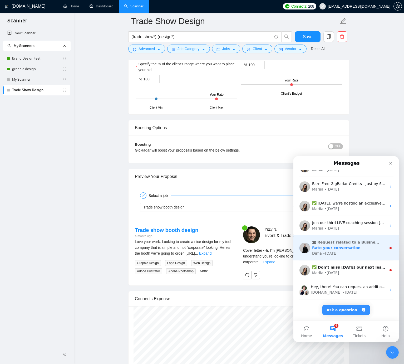
click at [340, 248] on span "Rate your conversation" at bounding box center [336, 248] width 49 height 4
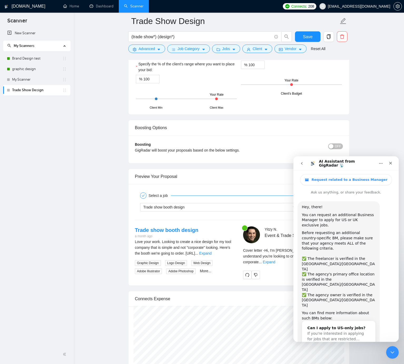
scroll to position [29, 0]
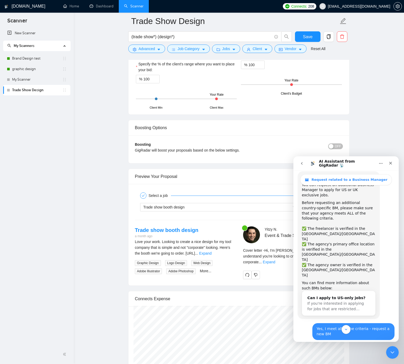
click at [302, 165] on icon "go back" at bounding box center [302, 163] width 4 height 4
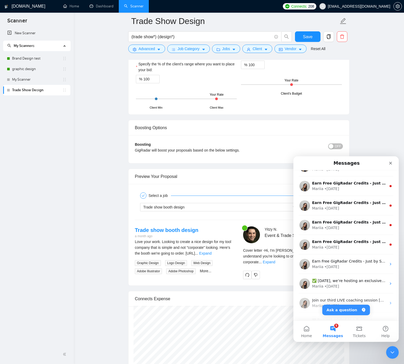
scroll to position [331, 0]
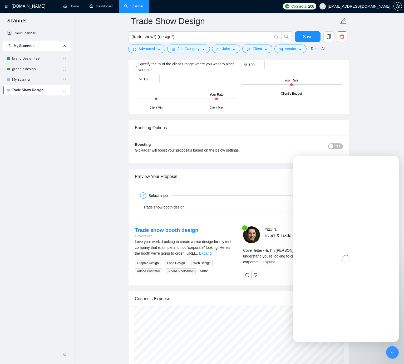
scroll to position [309, 0]
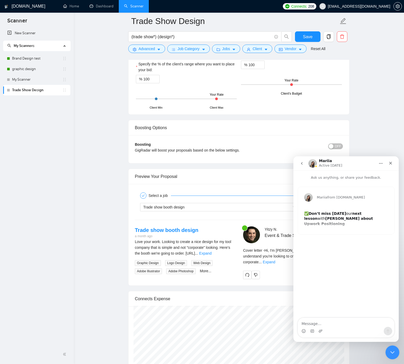
click at [390, 352] on icon "Close Intercom Messenger" at bounding box center [392, 352] width 6 height 6
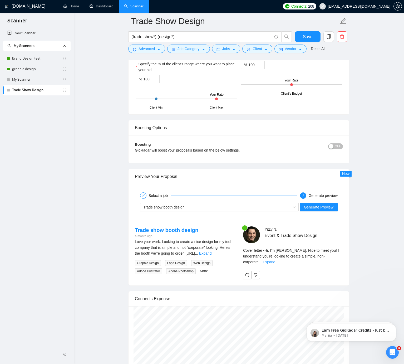
scroll to position [0, 0]
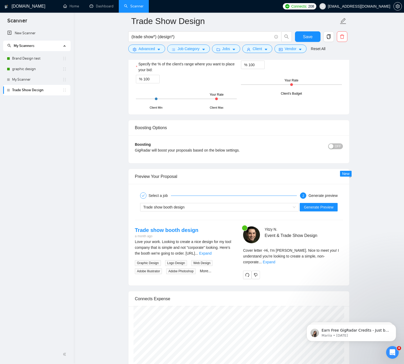
click at [275, 260] on link "Expand" at bounding box center [269, 262] width 12 height 4
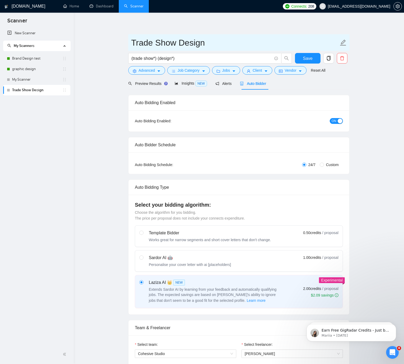
drag, startPoint x: 307, startPoint y: 48, endPoint x: 308, endPoint y: 52, distance: 3.8
click at [307, 49] on input "Trade Show Design" at bounding box center [235, 42] width 208 height 13
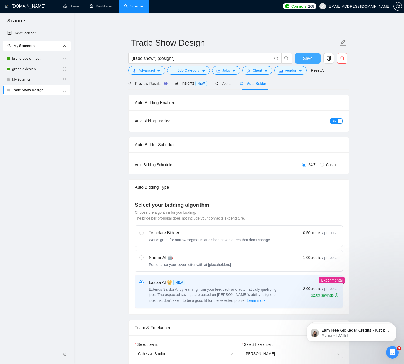
click at [308, 57] on span "Save" at bounding box center [307, 58] width 9 height 7
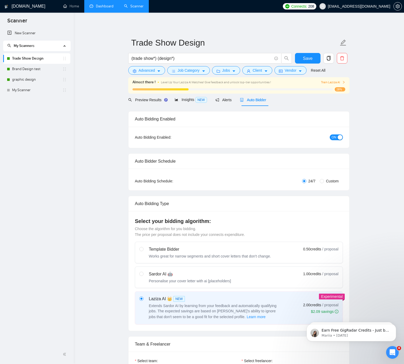
click at [101, 4] on link "Dashboard" at bounding box center [102, 6] width 24 height 4
